Goal: Transaction & Acquisition: Purchase product/service

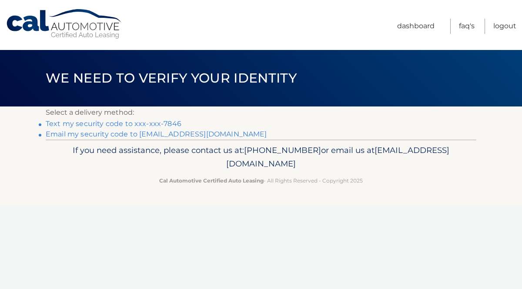
click at [154, 124] on link "Text my security code to xxx-xxx-7846" at bounding box center [114, 124] width 136 height 8
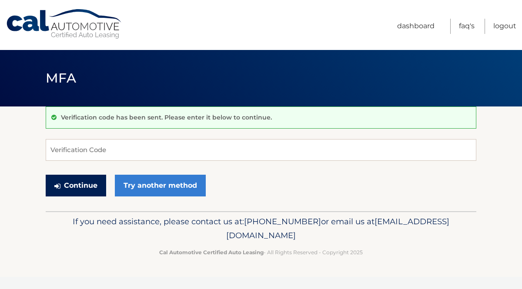
click at [90, 182] on button "Continue" at bounding box center [76, 186] width 60 height 22
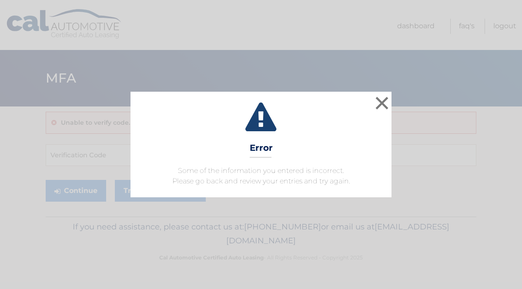
click at [94, 154] on div "× Error Some of the information you entered is incorrect. Please go back and re…" at bounding box center [260, 144] width 515 height 105
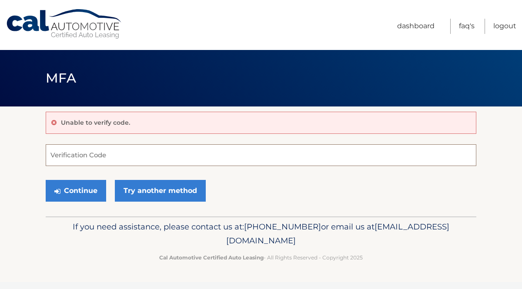
click at [194, 157] on input "Verification Code" at bounding box center [261, 155] width 431 height 22
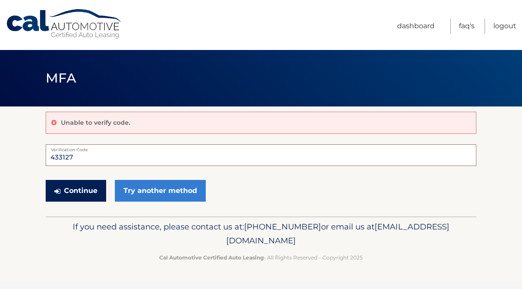
type input "433127"
click at [84, 188] on button "Continue" at bounding box center [76, 191] width 60 height 22
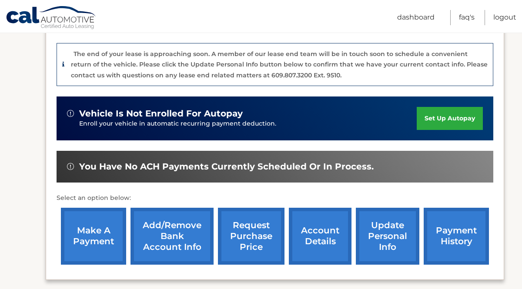
scroll to position [222, 0]
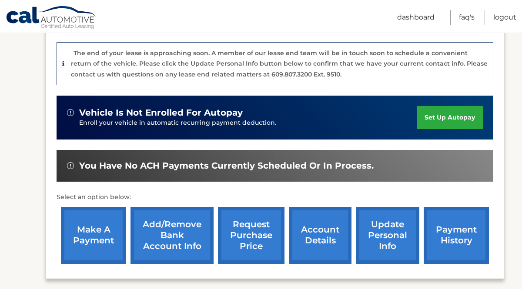
click at [82, 233] on link "make a payment" at bounding box center [93, 235] width 65 height 57
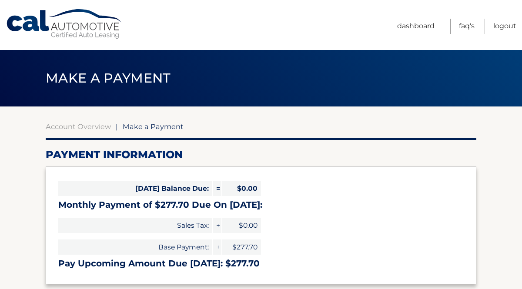
select select "YjE1NDY0MWEtNzk0ZC00YjQzLTk5ZmYtNjBiNzRmYzRhMjhj"
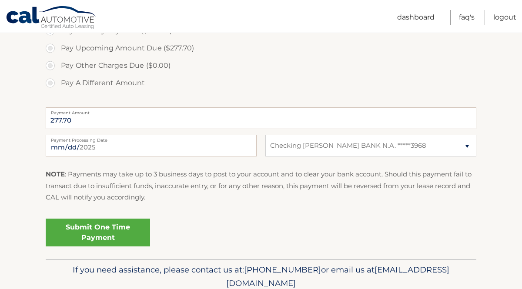
scroll to position [299, 0]
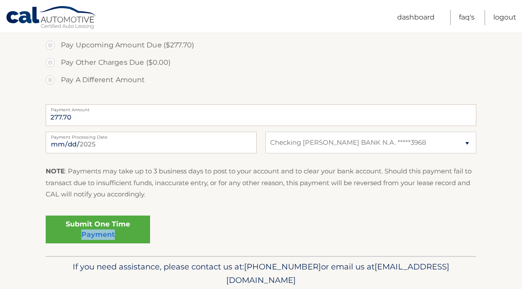
click at [74, 230] on link "Submit One Time Payment" at bounding box center [98, 230] width 104 height 28
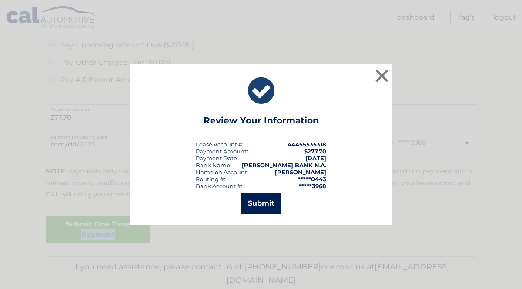
click at [268, 204] on button "Submit" at bounding box center [261, 203] width 40 height 21
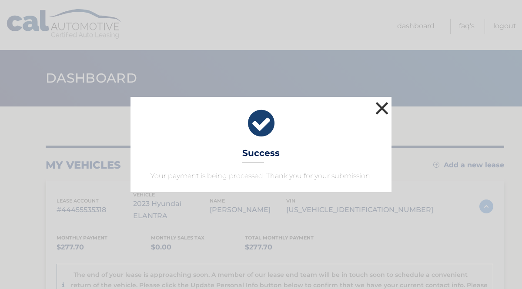
click at [378, 109] on button "×" at bounding box center [381, 108] width 17 height 17
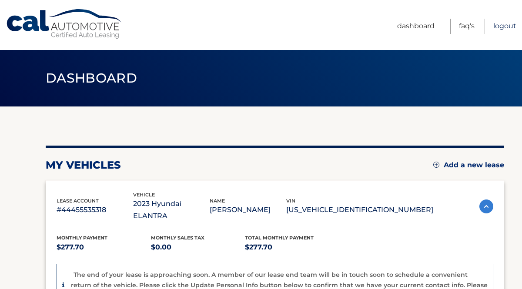
click at [504, 23] on link "Logout" at bounding box center [504, 26] width 23 height 15
